Goal: Check status: Check status

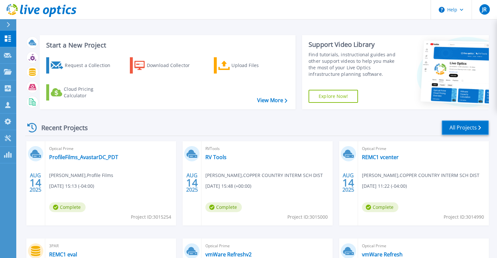
click at [463, 129] on link "All Projects" at bounding box center [465, 127] width 47 height 15
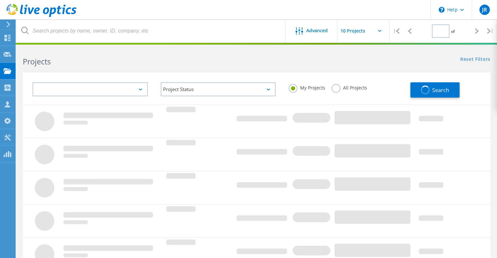
type input "1"
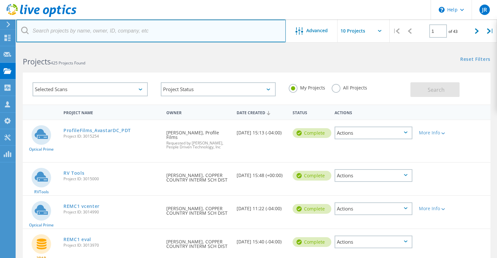
click at [47, 32] on input "text" at bounding box center [150, 31] width 269 height 23
type input "ufcu"
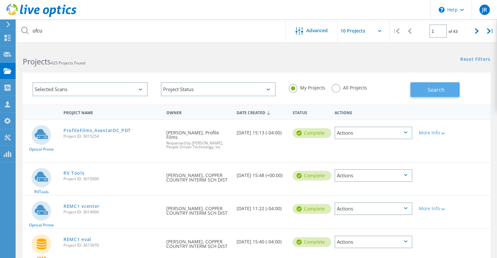
click at [425, 91] on button "Search" at bounding box center [434, 89] width 49 height 15
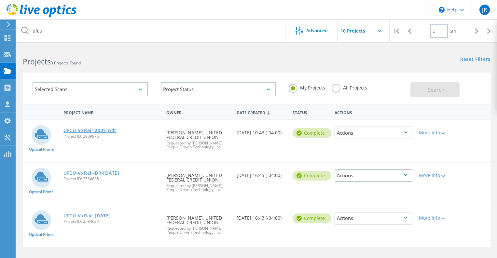
click at [99, 131] on link "UFCU-VxRail-2025-pdt" at bounding box center [89, 130] width 53 height 5
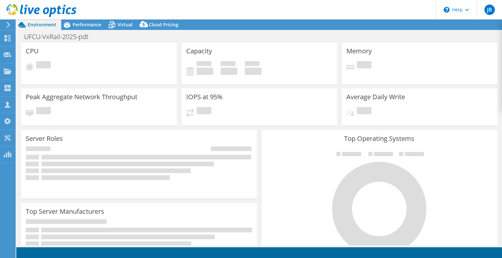
select select "USD"
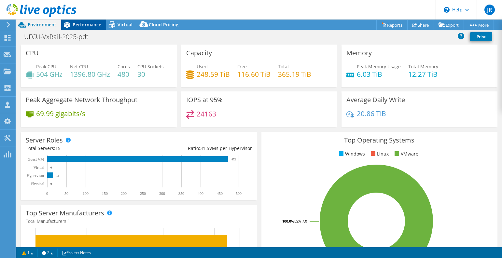
click at [92, 27] on span "Performance" at bounding box center [87, 24] width 29 height 6
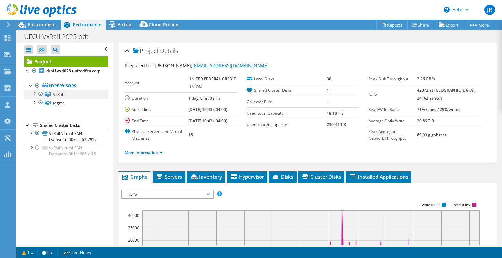
click at [35, 94] on div at bounding box center [34, 93] width 7 height 7
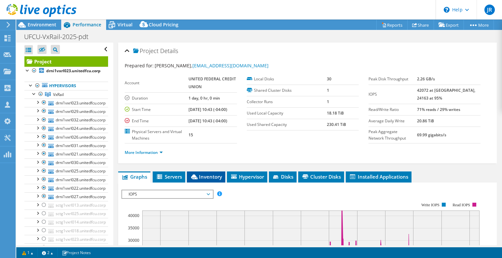
click at [207, 180] on li "Inventory" at bounding box center [206, 176] width 38 height 11
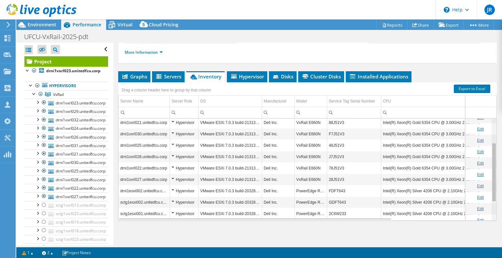
scroll to position [72, 0]
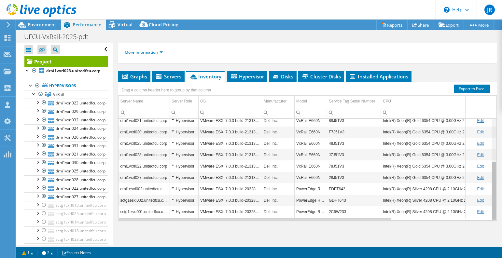
drag, startPoint x: 491, startPoint y: 181, endPoint x: 491, endPoint y: 190, distance: 8.8
click at [491, 190] on body "JR Channel Partner [PERSON_NAME] [EMAIL_ADDRESS][DOMAIN_NAME] People Driven Tec…" at bounding box center [251, 129] width 502 height 258
click at [135, 78] on span "Graphs" at bounding box center [134, 76] width 26 height 7
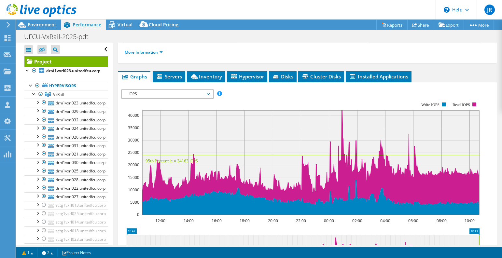
click at [208, 94] on span "IOPS" at bounding box center [167, 94] width 84 height 8
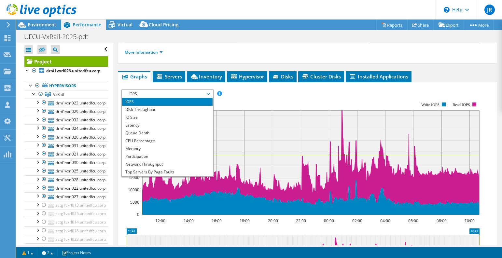
scroll to position [23, 0]
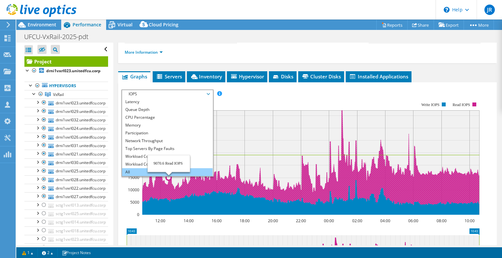
click at [136, 172] on li "All" at bounding box center [167, 172] width 90 height 8
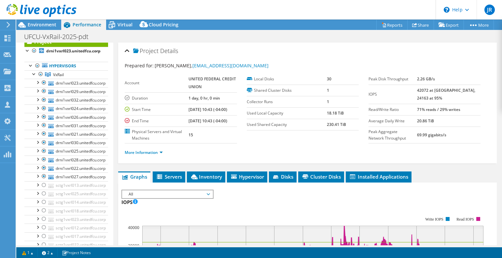
scroll to position [0, 0]
